Goal: Task Accomplishment & Management: Use online tool/utility

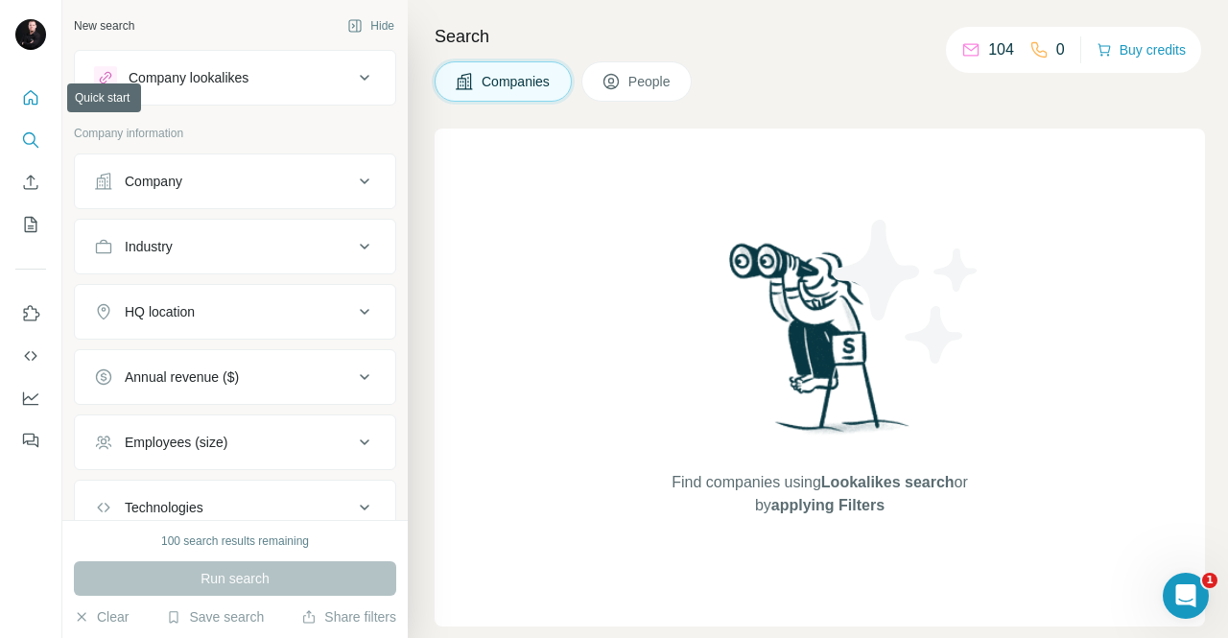
click at [27, 92] on icon "Quick start" at bounding box center [30, 97] width 19 height 19
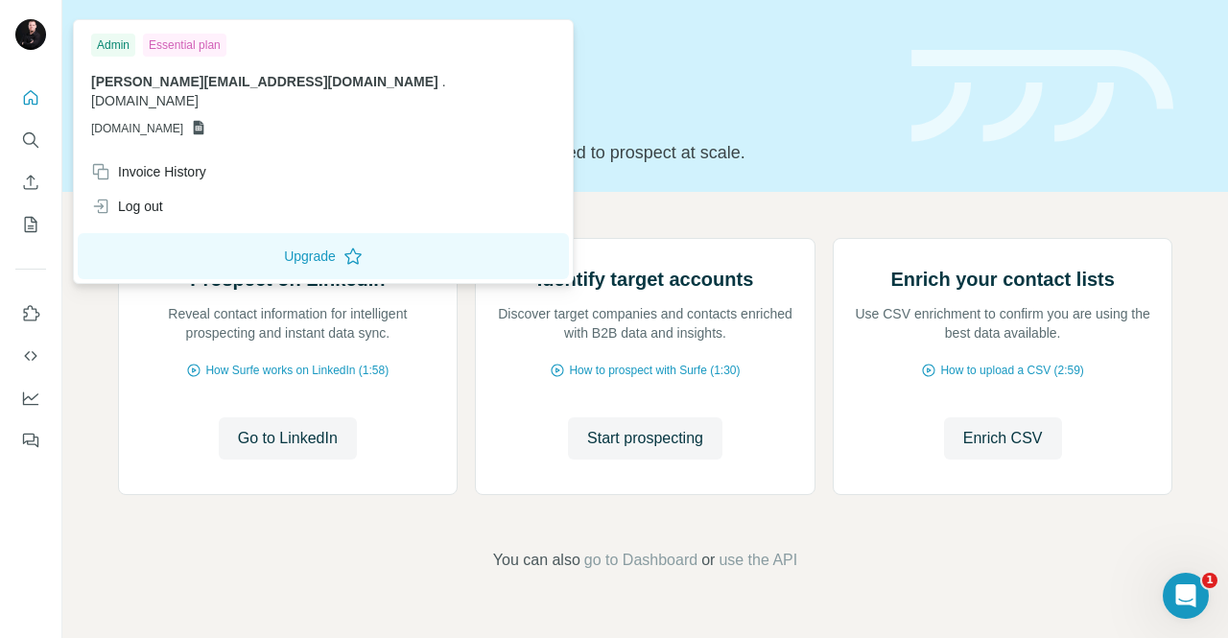
click at [29, 39] on img at bounding box center [30, 34] width 31 height 31
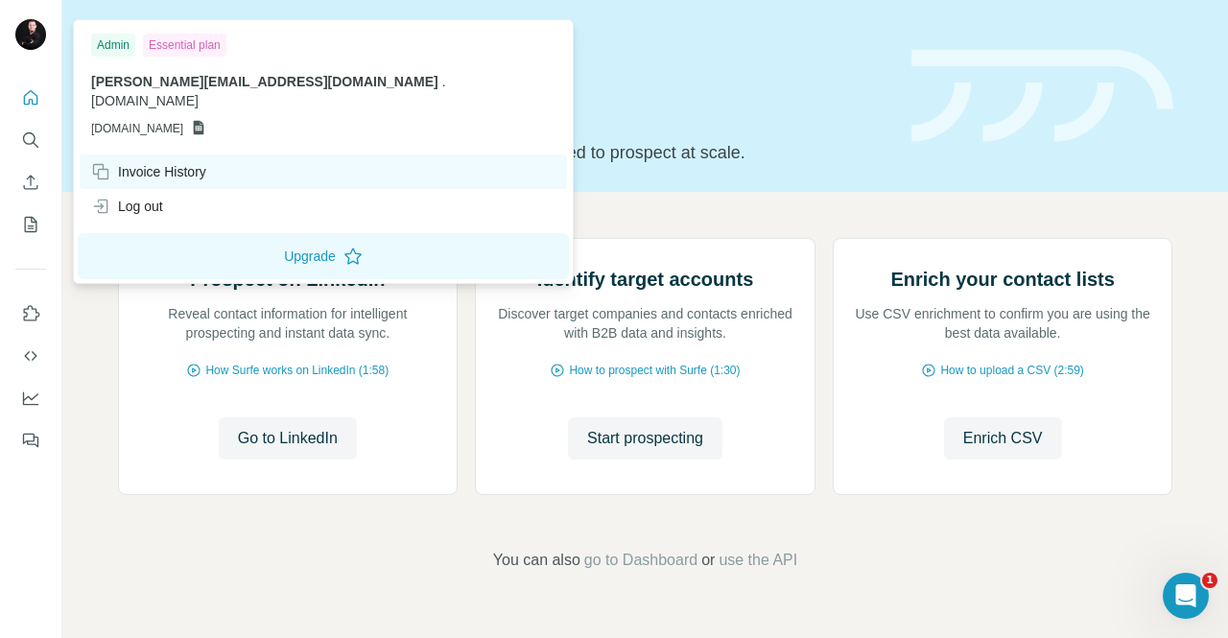
click at [157, 162] on div "Invoice History" at bounding box center [148, 171] width 115 height 19
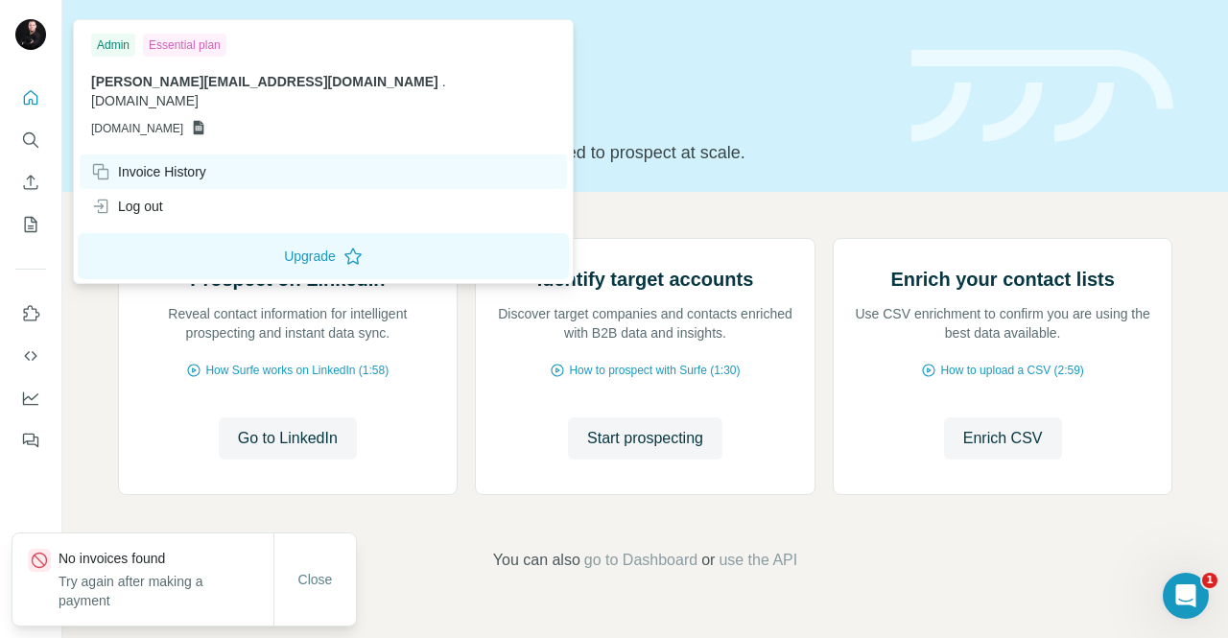
click at [159, 162] on div "Invoice History" at bounding box center [148, 171] width 115 height 19
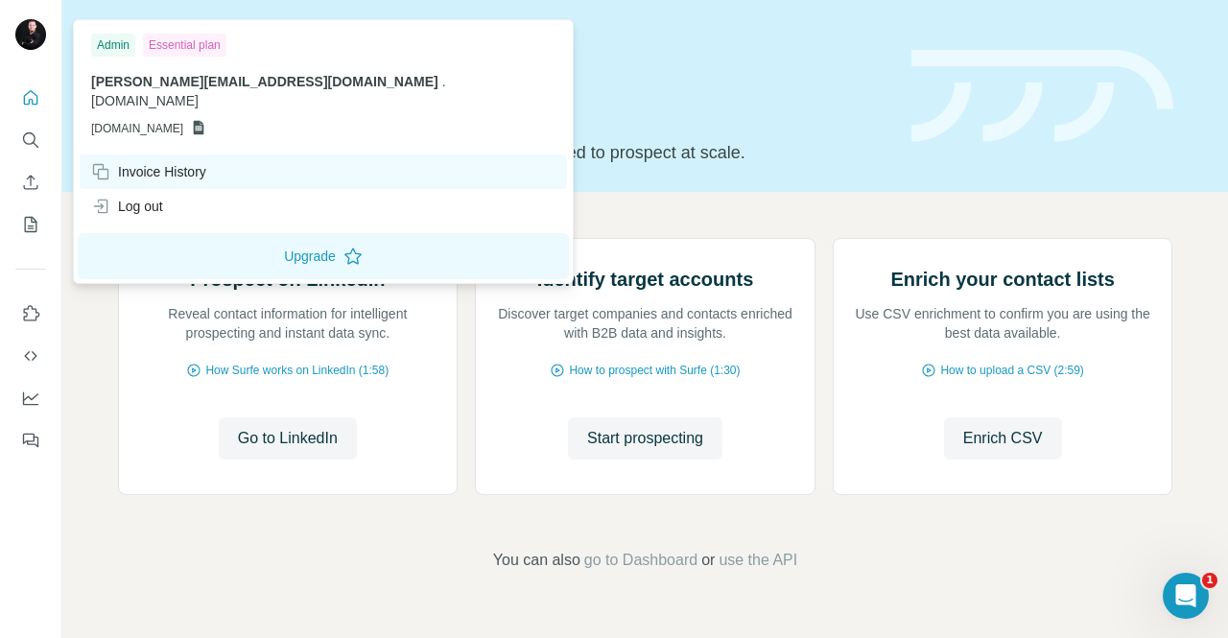
click at [159, 162] on div "Invoice History" at bounding box center [148, 171] width 115 height 19
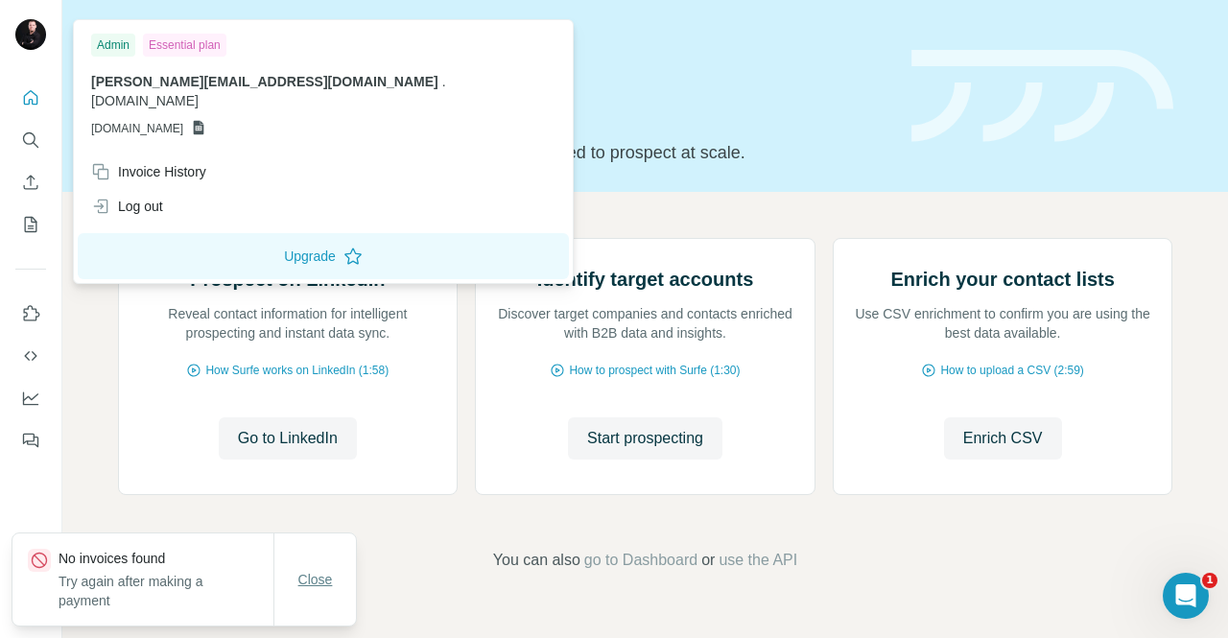
click at [320, 584] on span "Close" at bounding box center [315, 579] width 35 height 19
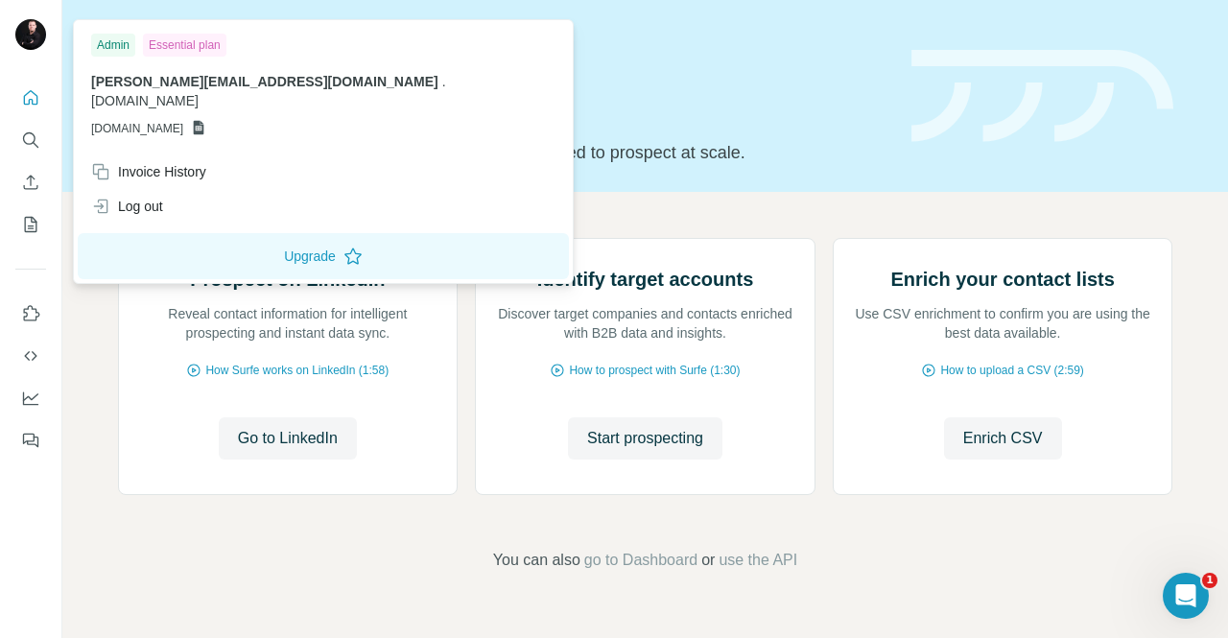
click at [29, 28] on img at bounding box center [30, 34] width 31 height 31
click at [183, 120] on span "[DOMAIN_NAME]" at bounding box center [137, 128] width 92 height 17
click at [94, 285] on div "Prospect on LinkedIn Reveal contact information for intelligent prospecting and…" at bounding box center [645, 405] width 1166 height 426
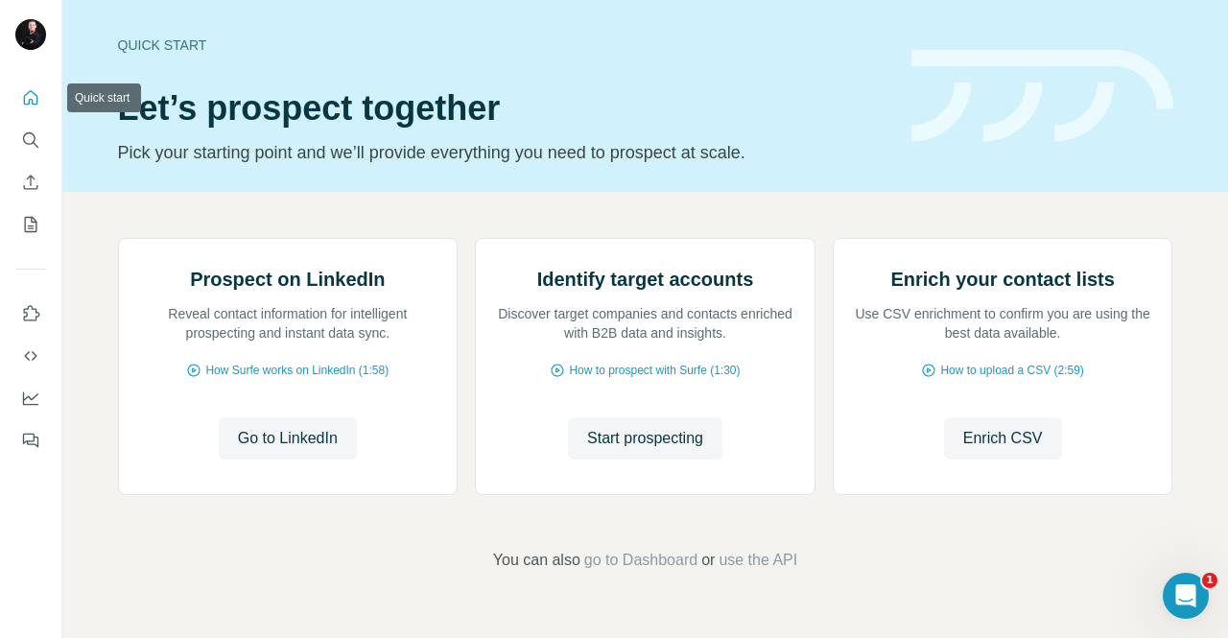
click at [35, 99] on icon "Quick start" at bounding box center [30, 97] width 19 height 19
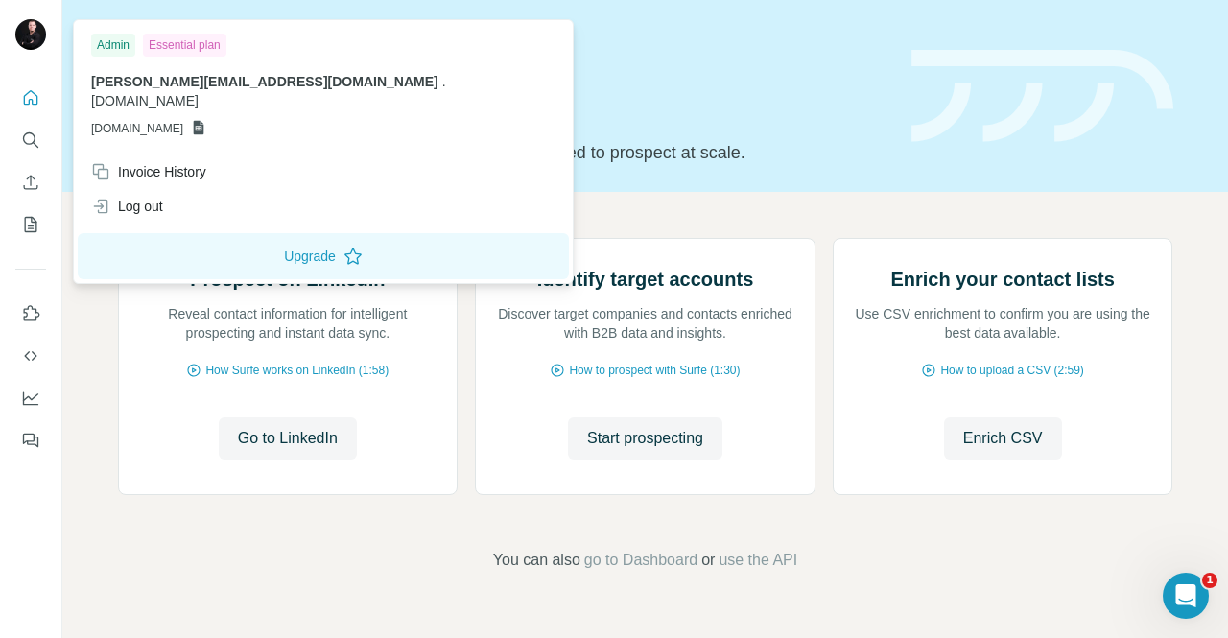
click at [25, 37] on img at bounding box center [30, 34] width 31 height 31
click at [119, 78] on span "[PERSON_NAME][EMAIL_ADDRESS][DOMAIN_NAME]" at bounding box center [264, 81] width 347 height 15
click at [119, 44] on div "Admin" at bounding box center [113, 45] width 44 height 23
click at [33, 183] on icon "Enrich CSV" at bounding box center [30, 182] width 19 height 19
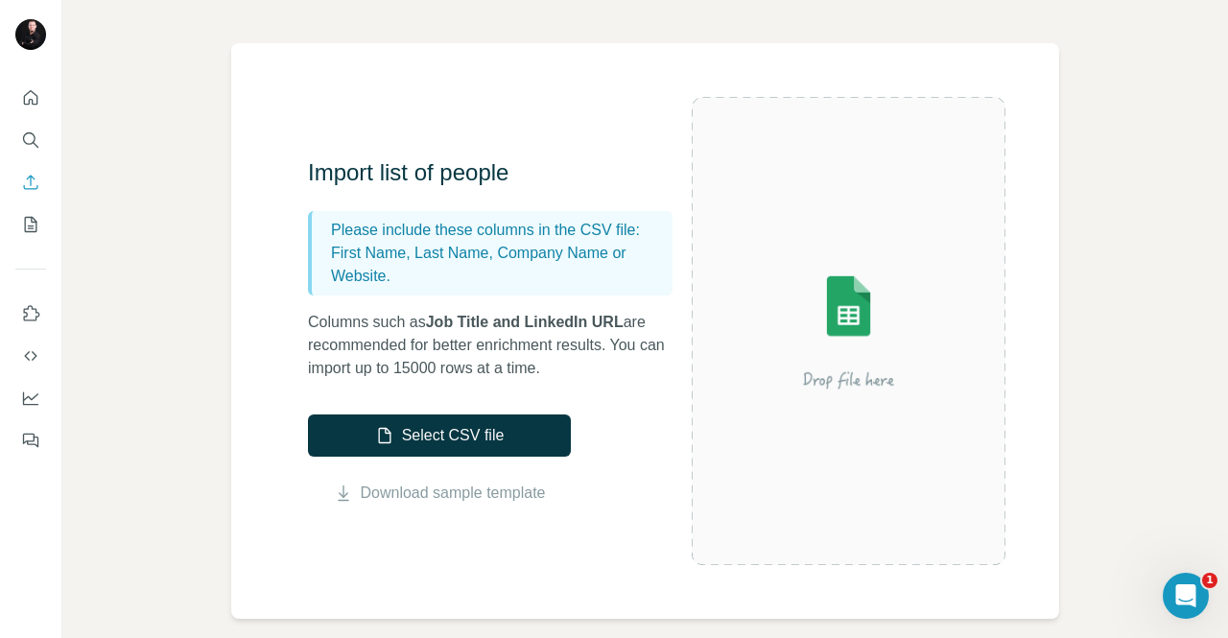
scroll to position [104, 0]
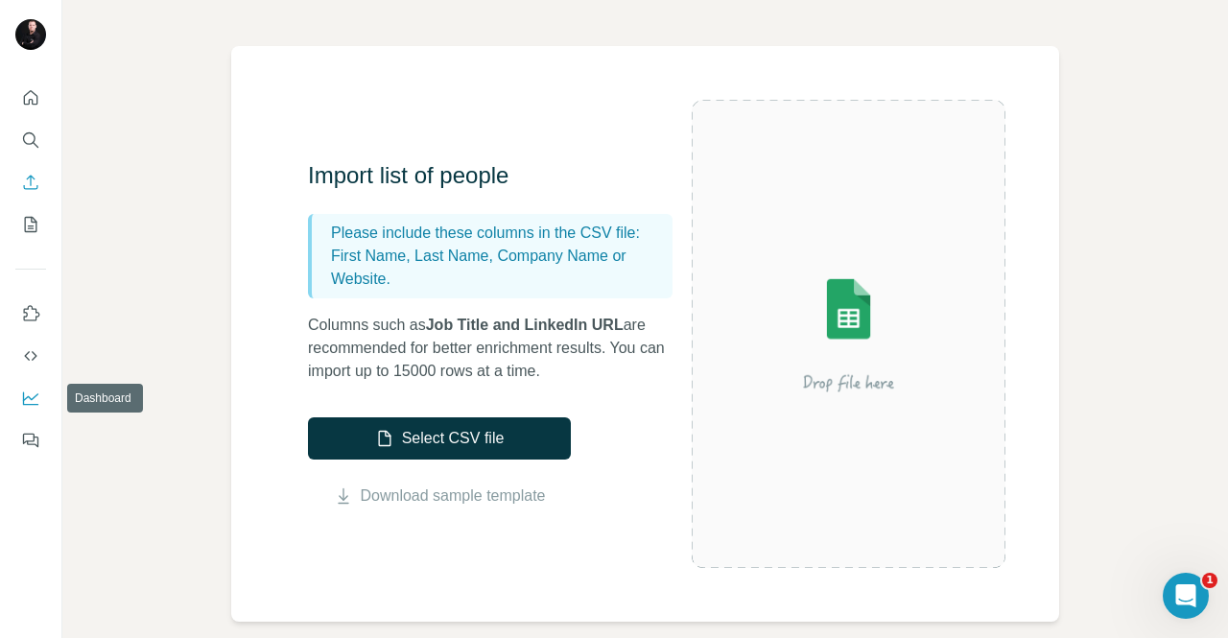
click at [32, 398] on icon "Dashboard" at bounding box center [30, 398] width 19 height 19
